Goal: Find contact information: Find contact information

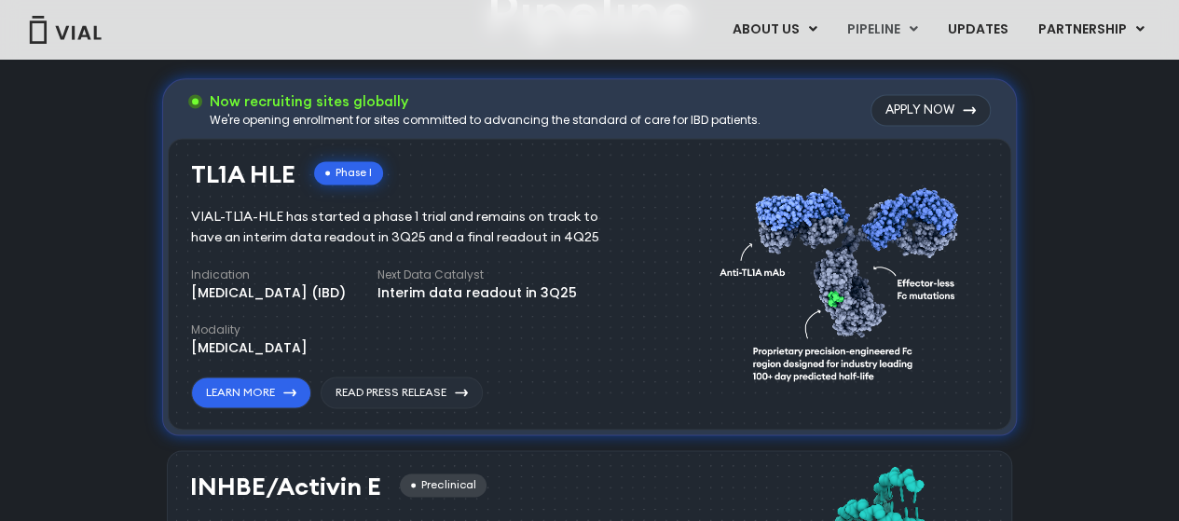
scroll to position [1245, 0]
drag, startPoint x: 290, startPoint y: 172, endPoint x: 194, endPoint y: 184, distance: 96.6
click at [194, 184] on h3 "TL1A HLE" at bounding box center [243, 173] width 104 height 27
copy h3 "TL1A HLE"
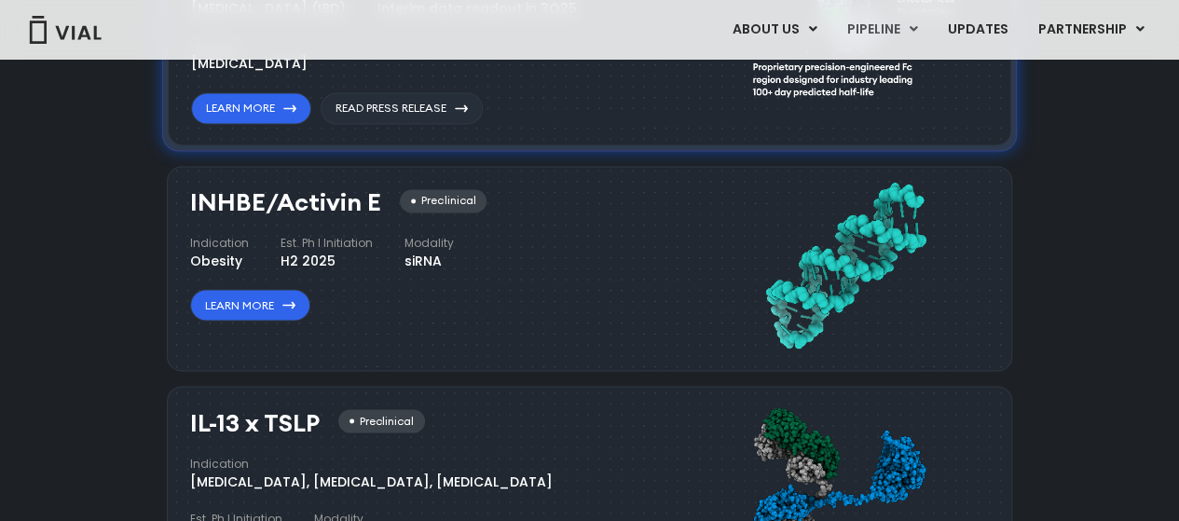
scroll to position [1538, 0]
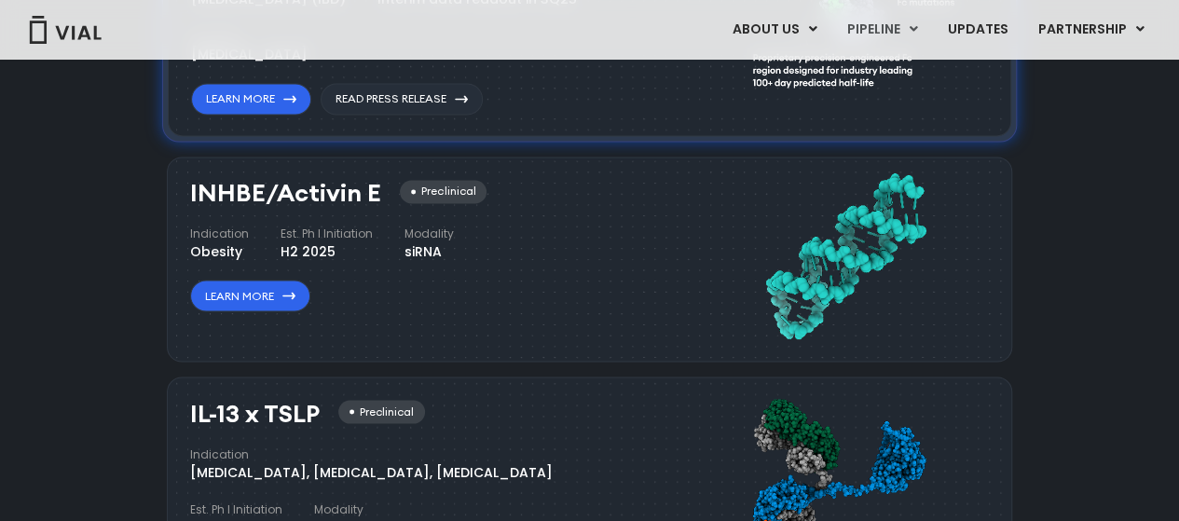
click at [575, 327] on div "INHBE/Activin E Preclinical Indication Obesity Est. Ph I Initiation H2 2025 Mod…" at bounding box center [440, 256] width 500 height 170
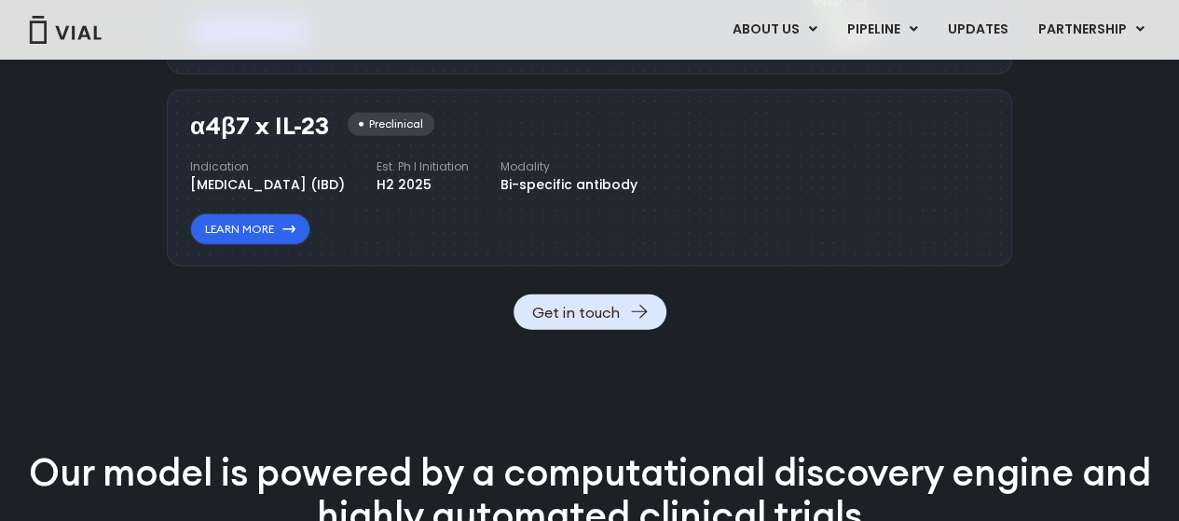
scroll to position [2271, 0]
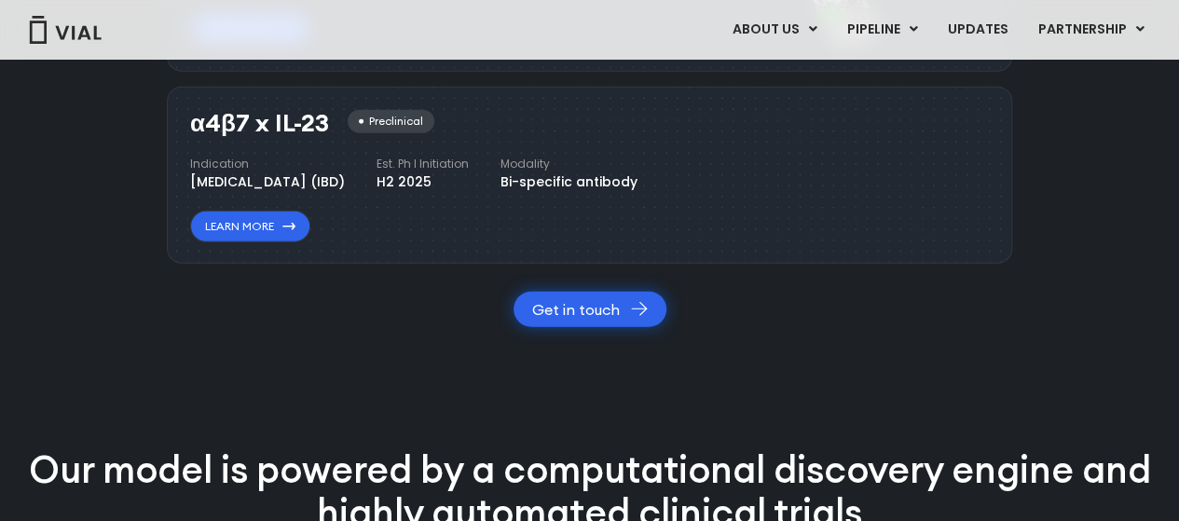
click at [592, 327] on link "Get in touch" at bounding box center [590, 309] width 153 height 35
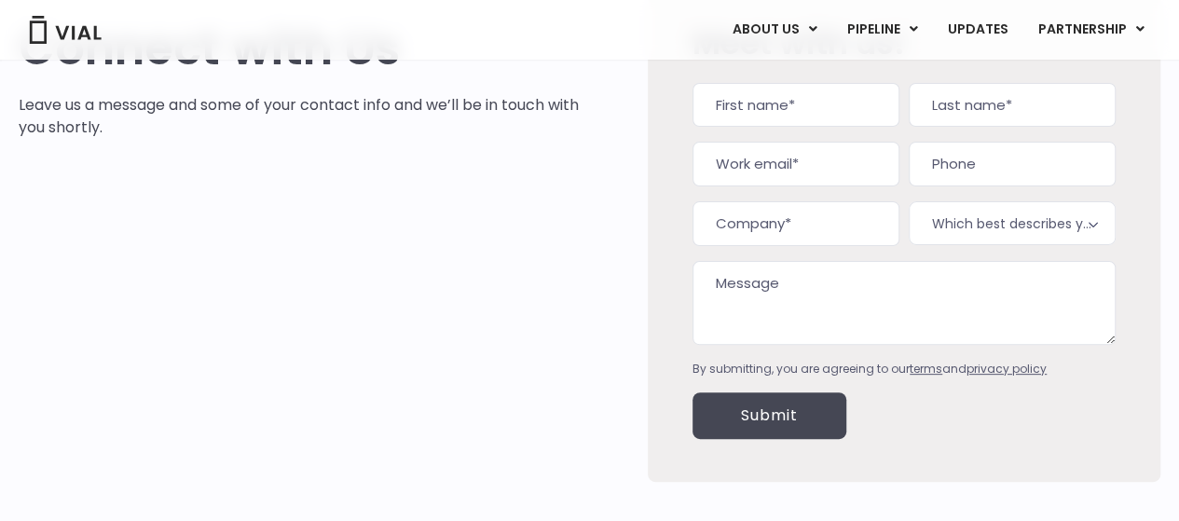
scroll to position [173, 0]
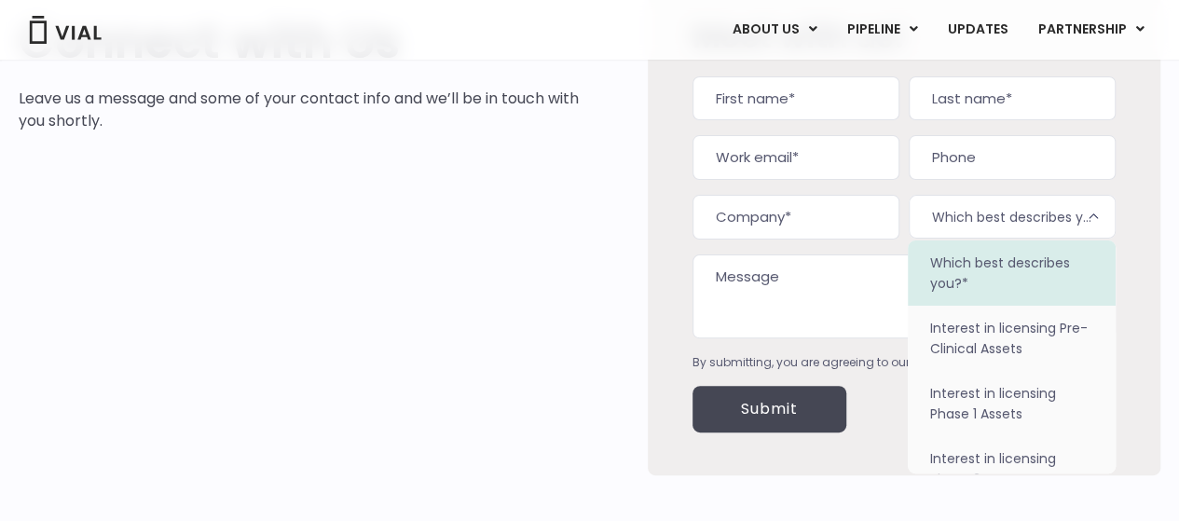
click at [1080, 230] on span "Which best describes you?*" at bounding box center [1012, 217] width 207 height 44
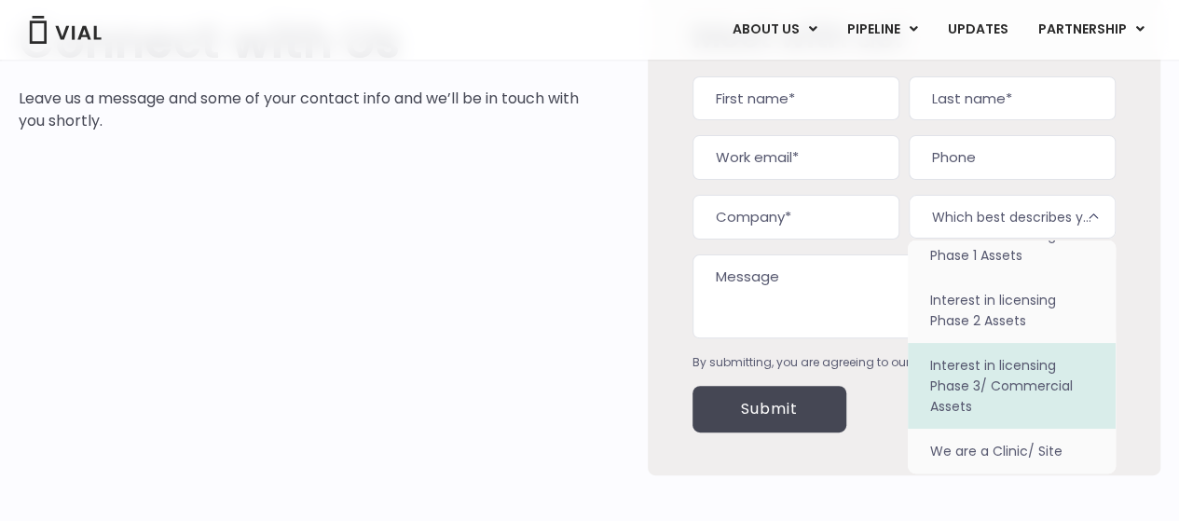
scroll to position [158, 0]
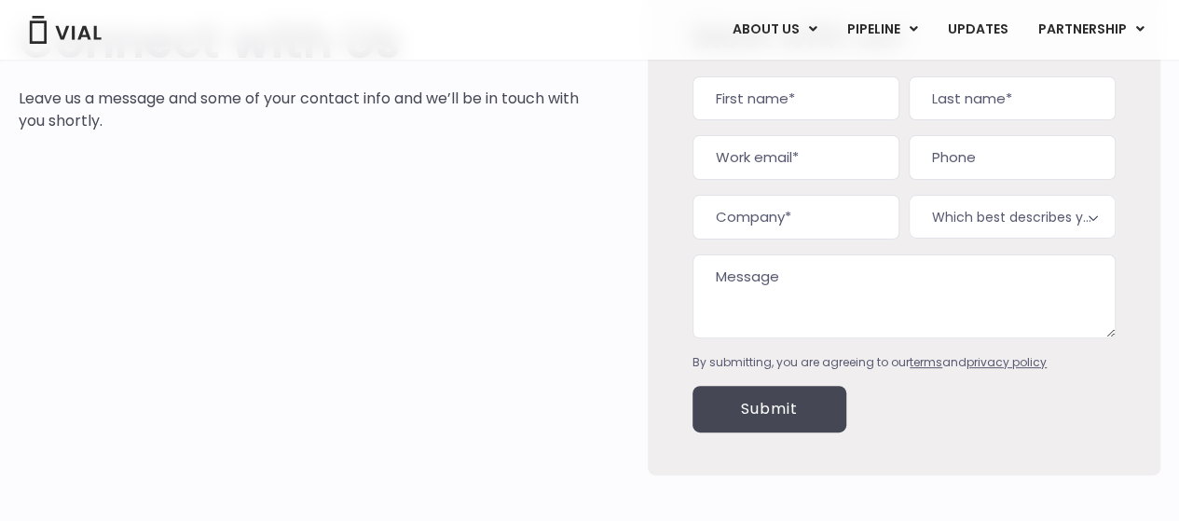
click at [874, 452] on div "Meet with us! Comments This field is for validation purposes and should be left…" at bounding box center [903, 224] width 423 height 501
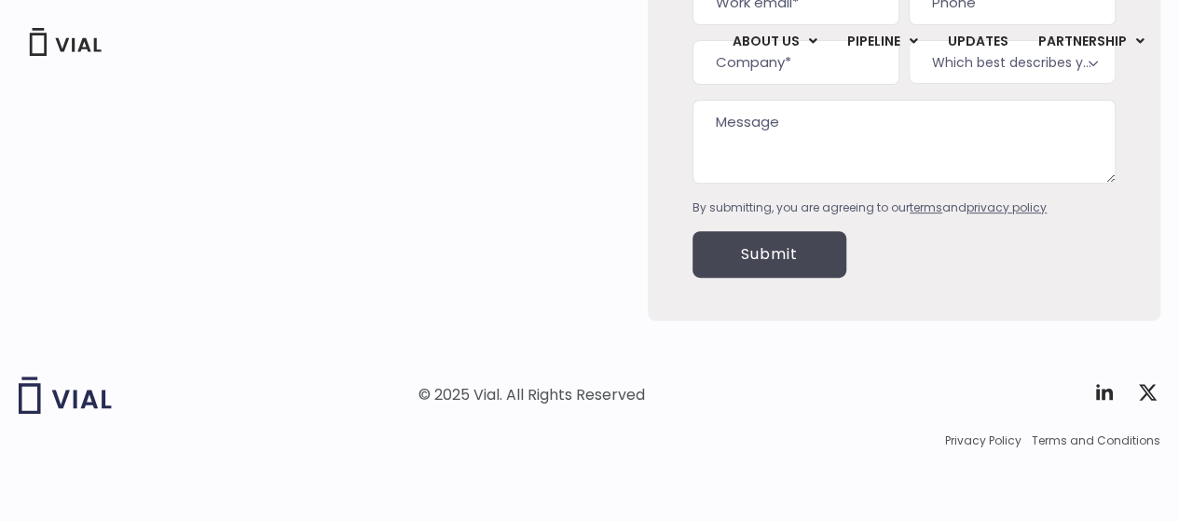
scroll to position [0, 0]
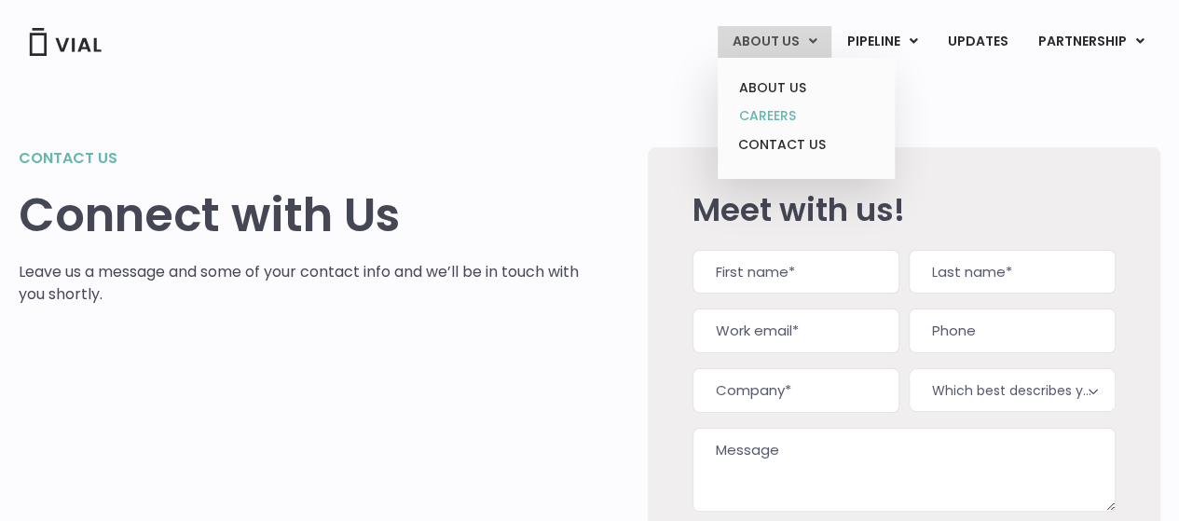
click at [790, 118] on link "CAREERS" at bounding box center [805, 116] width 163 height 29
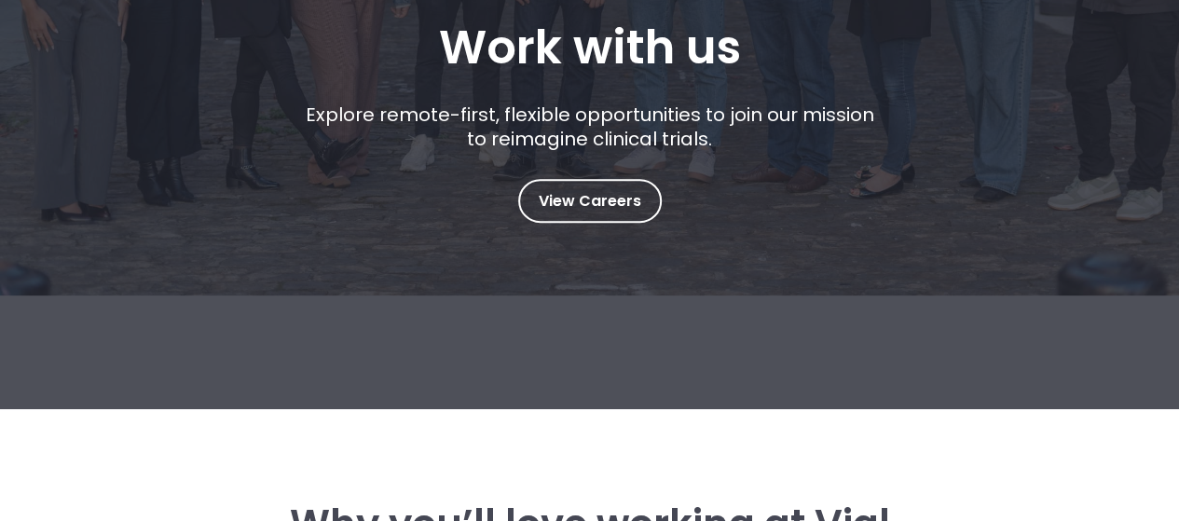
scroll to position [417, 0]
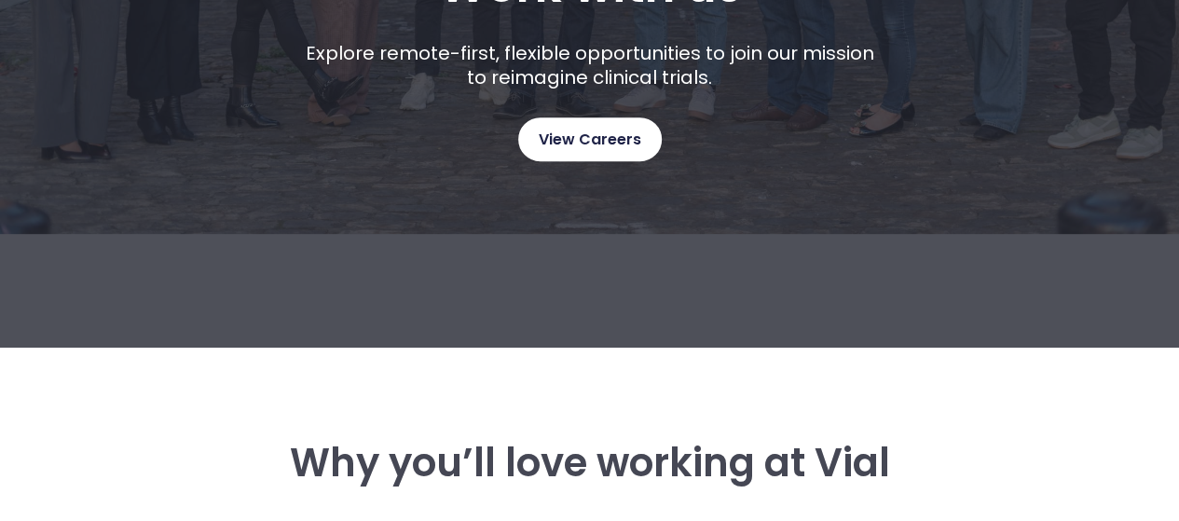
click at [597, 147] on span "View Careers" at bounding box center [590, 140] width 103 height 24
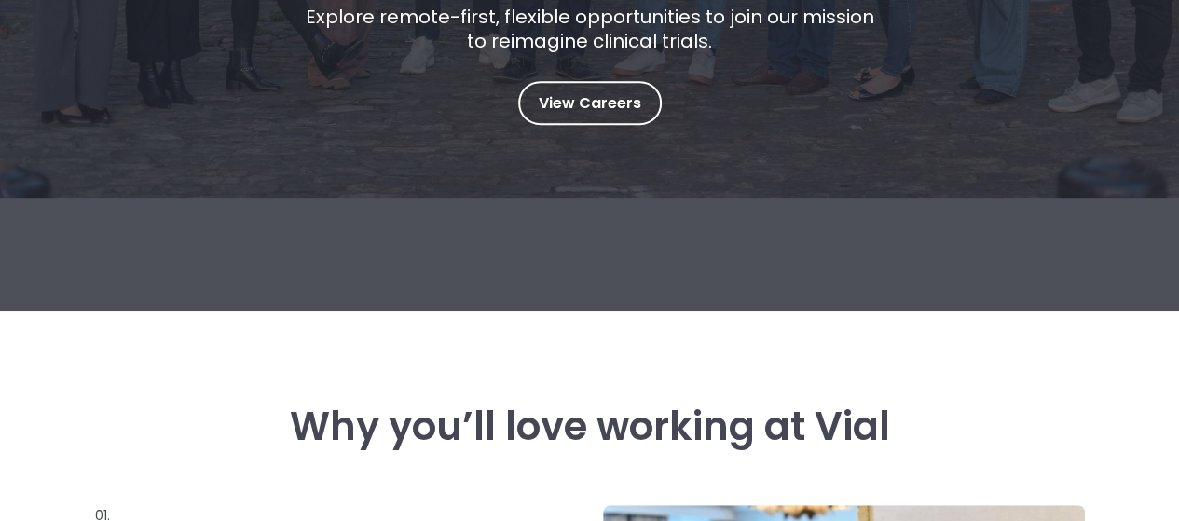
scroll to position [451, 0]
